Goal: Find specific page/section: Find specific page/section

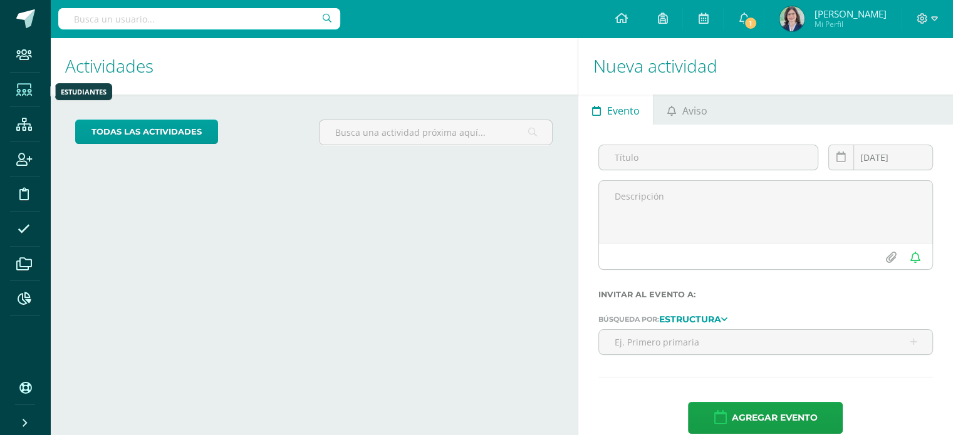
click at [21, 95] on icon at bounding box center [24, 90] width 16 height 13
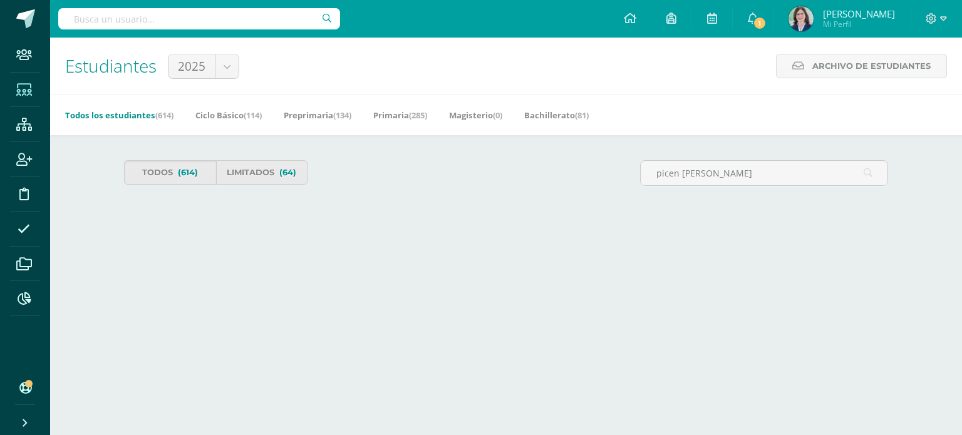
type input "picen [PERSON_NAME]"
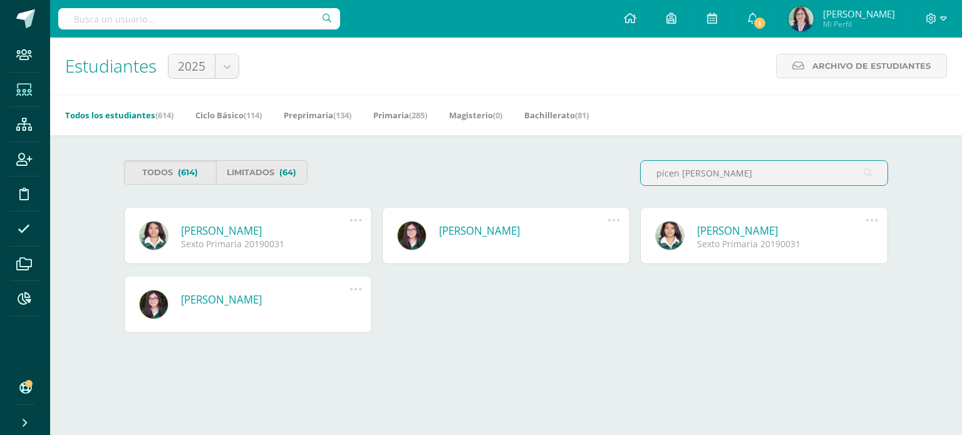
click at [271, 235] on link "Isabella Nicte Picen Ramos" at bounding box center [265, 231] width 169 height 14
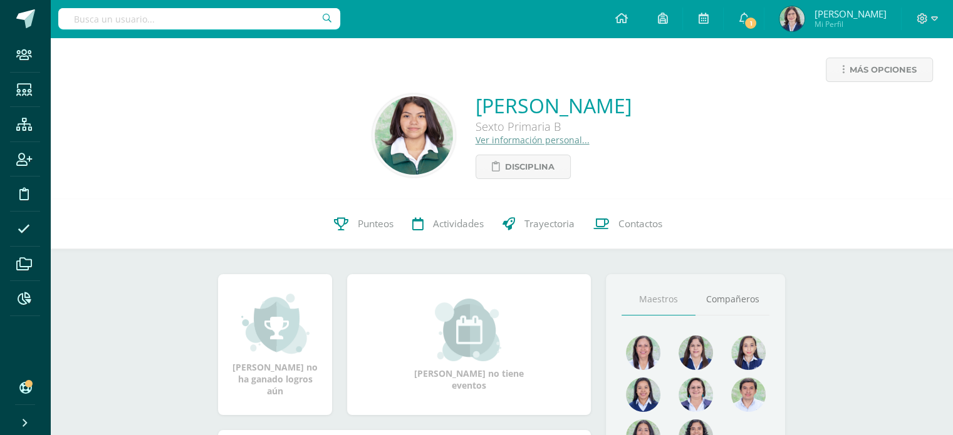
click at [501, 141] on link "Ver información personal..." at bounding box center [533, 140] width 114 height 12
